Goal: Task Accomplishment & Management: Complete application form

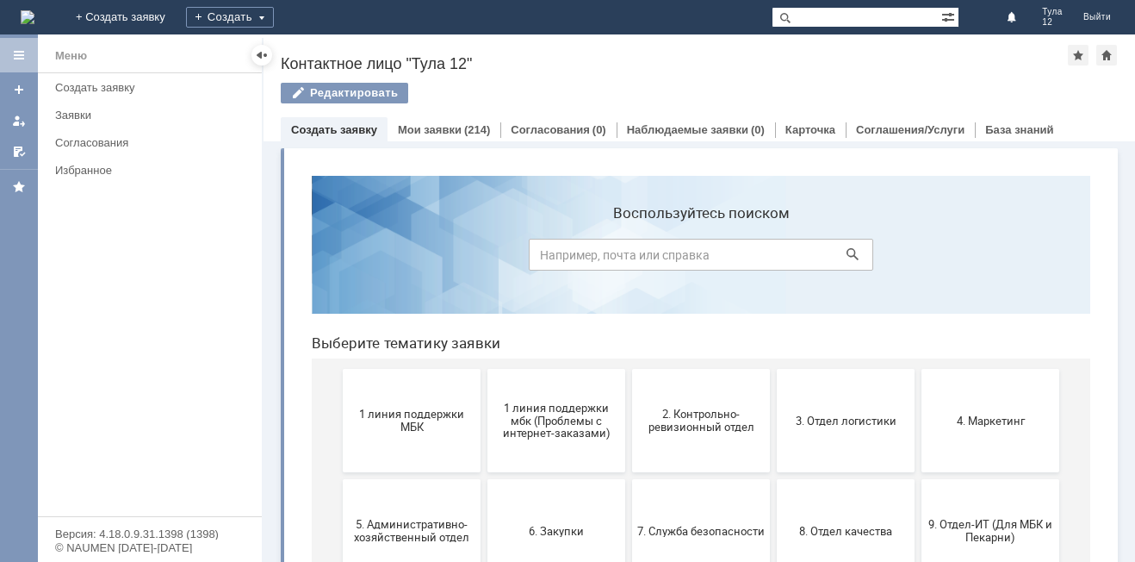
click at [441, 420] on span "1 линия поддержки МБК" at bounding box center [411, 420] width 127 height 26
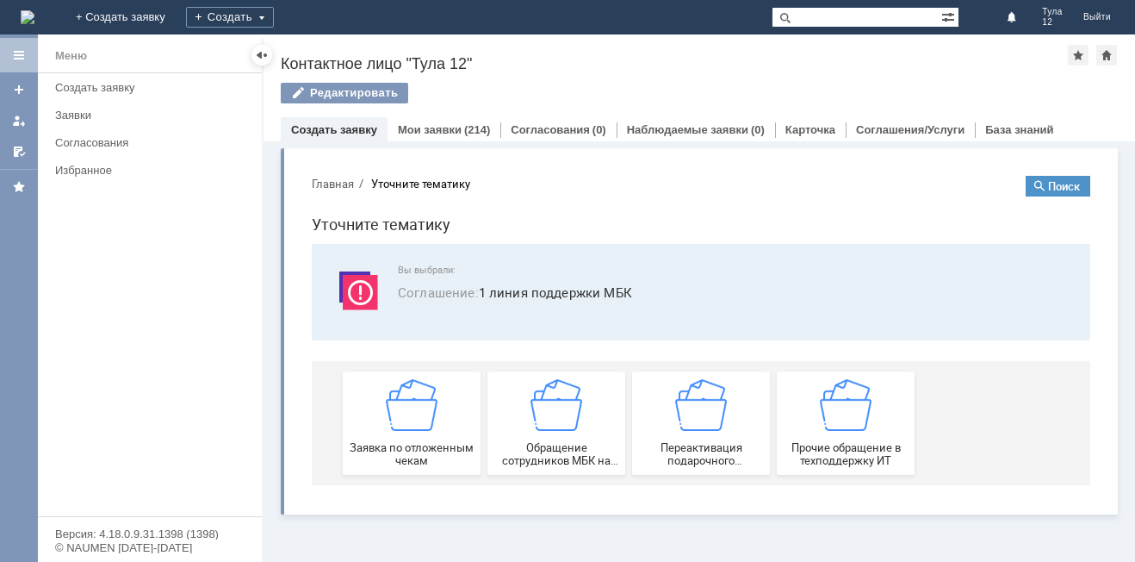
drag, startPoint x: 739, startPoint y: 582, endPoint x: 441, endPoint y: 421, distance: 338.8
click at [441, 421] on div "Заявка по отложенным чекам" at bounding box center [411, 423] width 127 height 88
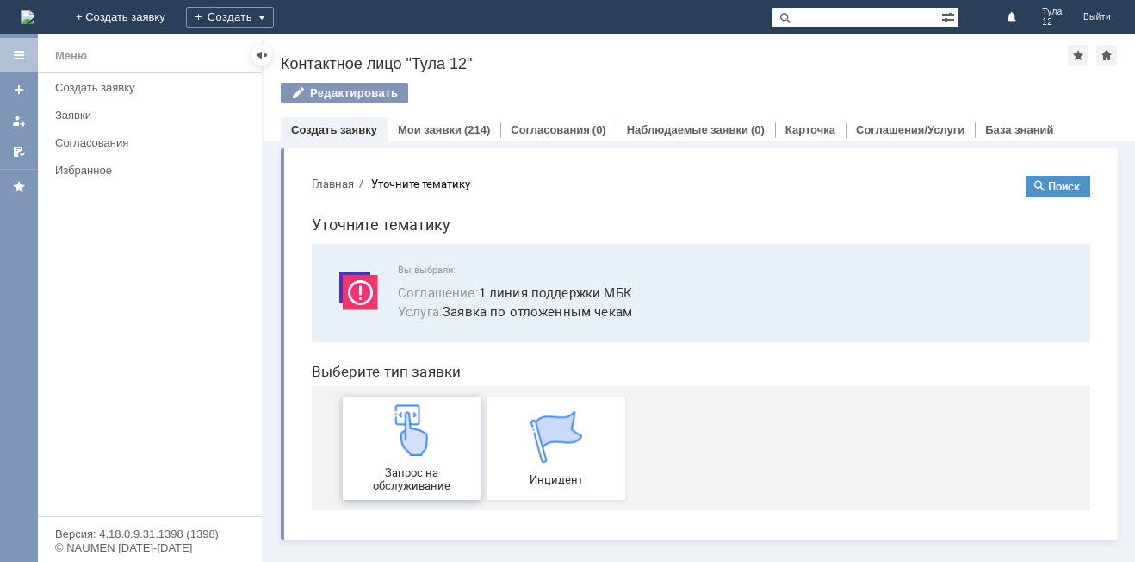
click at [440, 422] on div "Запрос на обслуживание" at bounding box center [411, 448] width 127 height 88
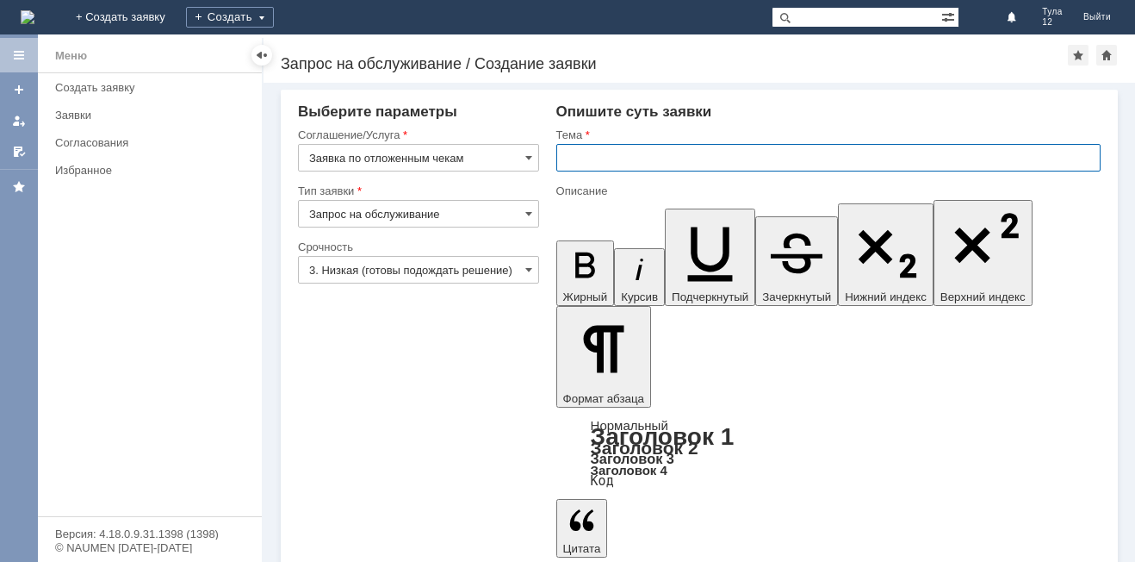
click at [581, 163] on input "text" at bounding box center [828, 158] width 544 height 28
type input "j"
type input "отложенные чеки"
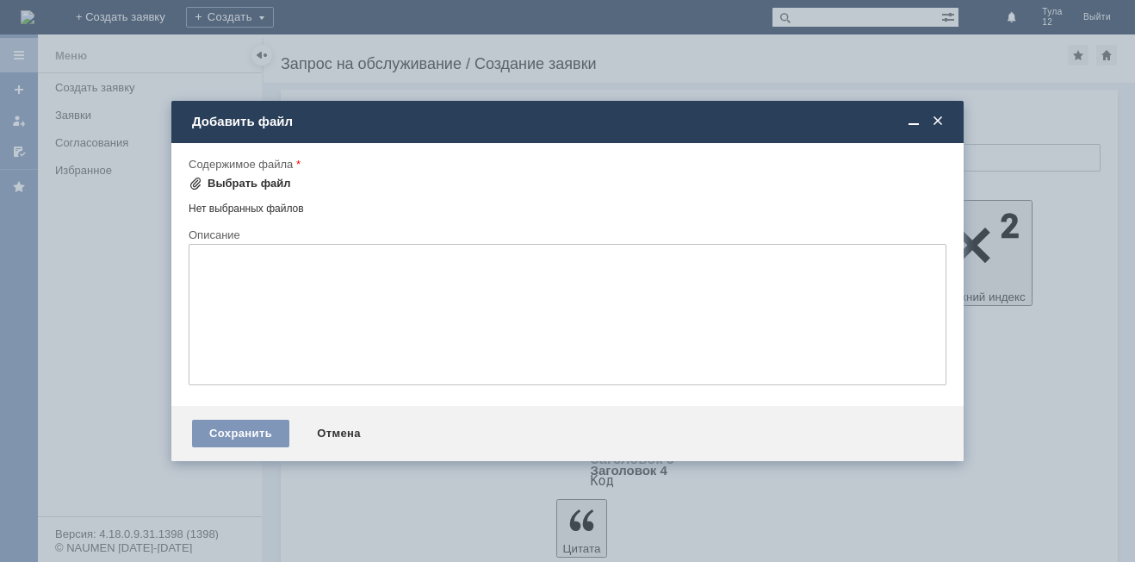
click at [246, 180] on div "Выбрать файл" at bounding box center [250, 184] width 84 height 14
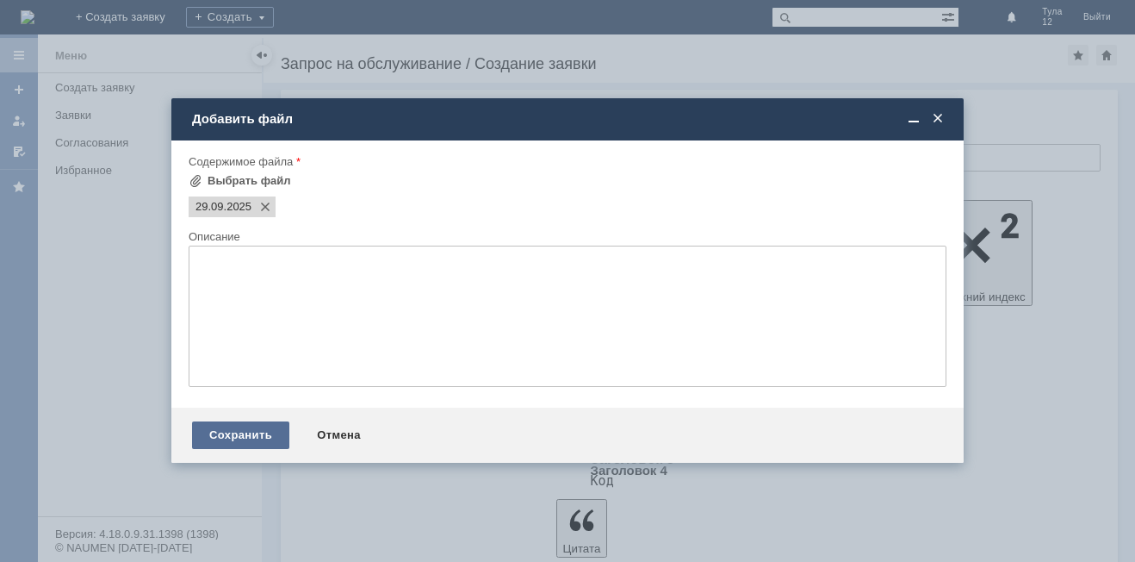
click at [203, 432] on div "Сохранить" at bounding box center [240, 435] width 97 height 28
